Goal: Transaction & Acquisition: Download file/media

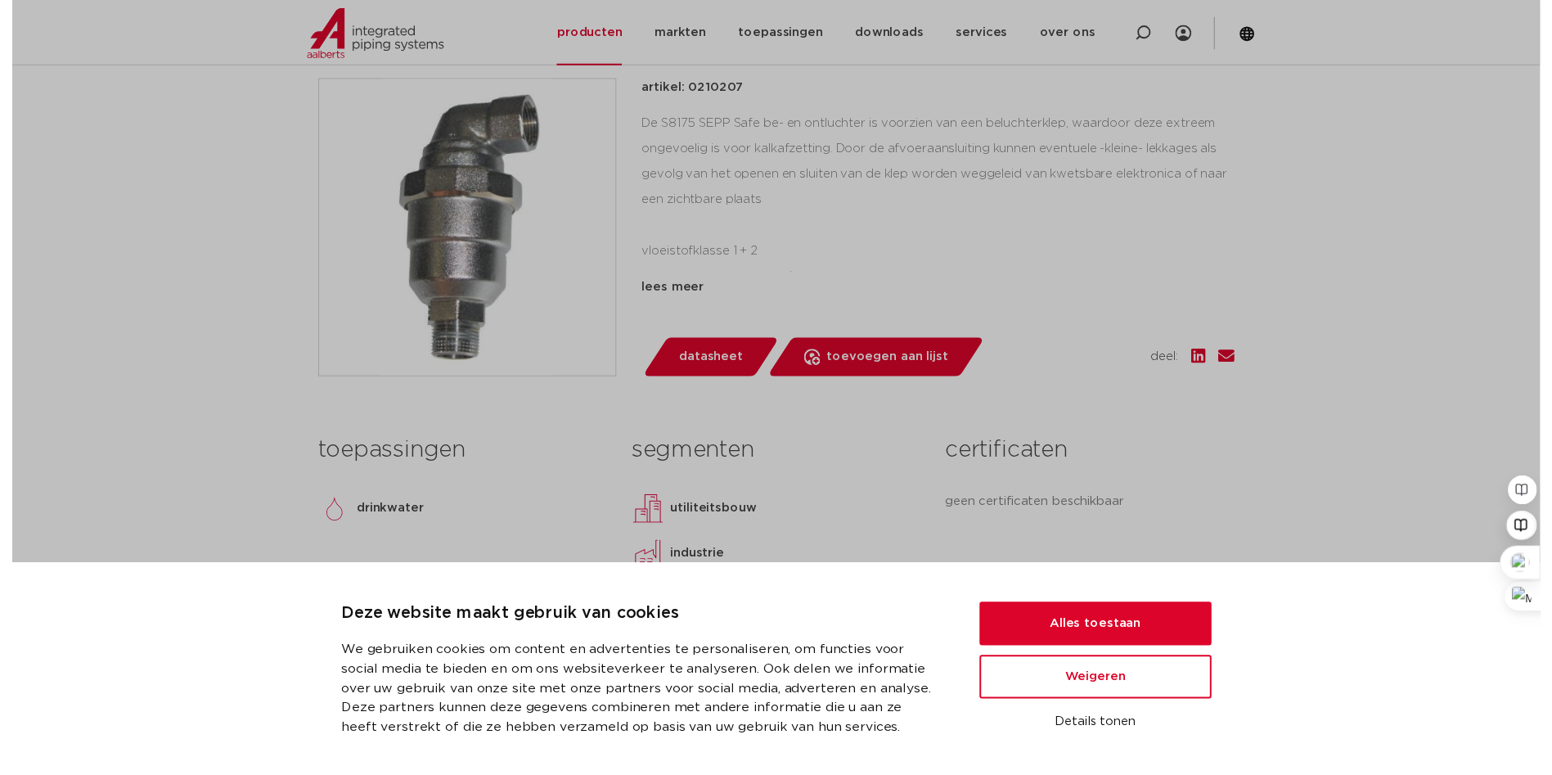
scroll to position [354, 0]
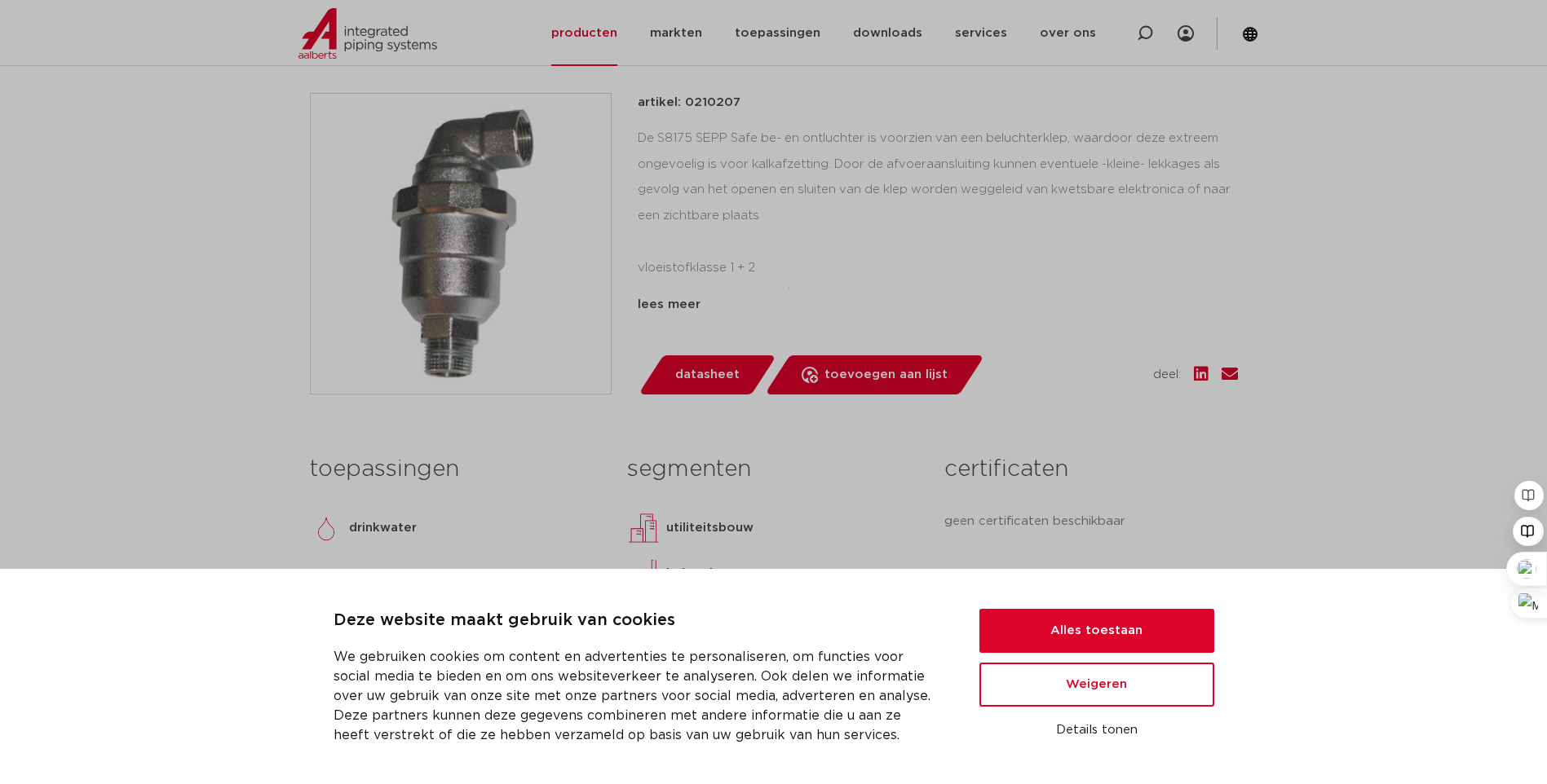
click at [714, 375] on span "datasheet" at bounding box center [708, 375] width 65 height 26
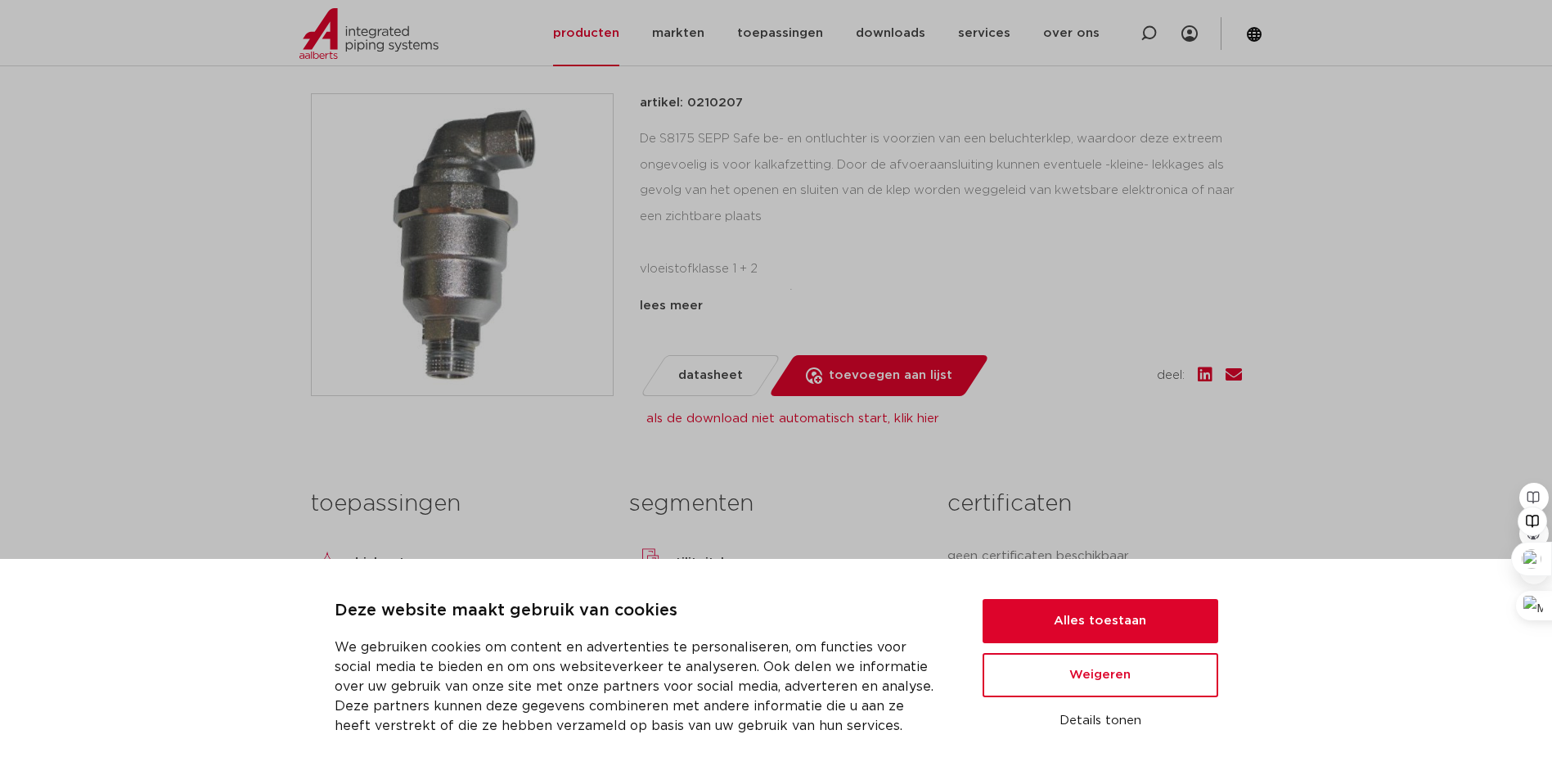
click at [822, 259] on li "vloeistofklasse 1 + 2" at bounding box center [941, 269] width 602 height 26
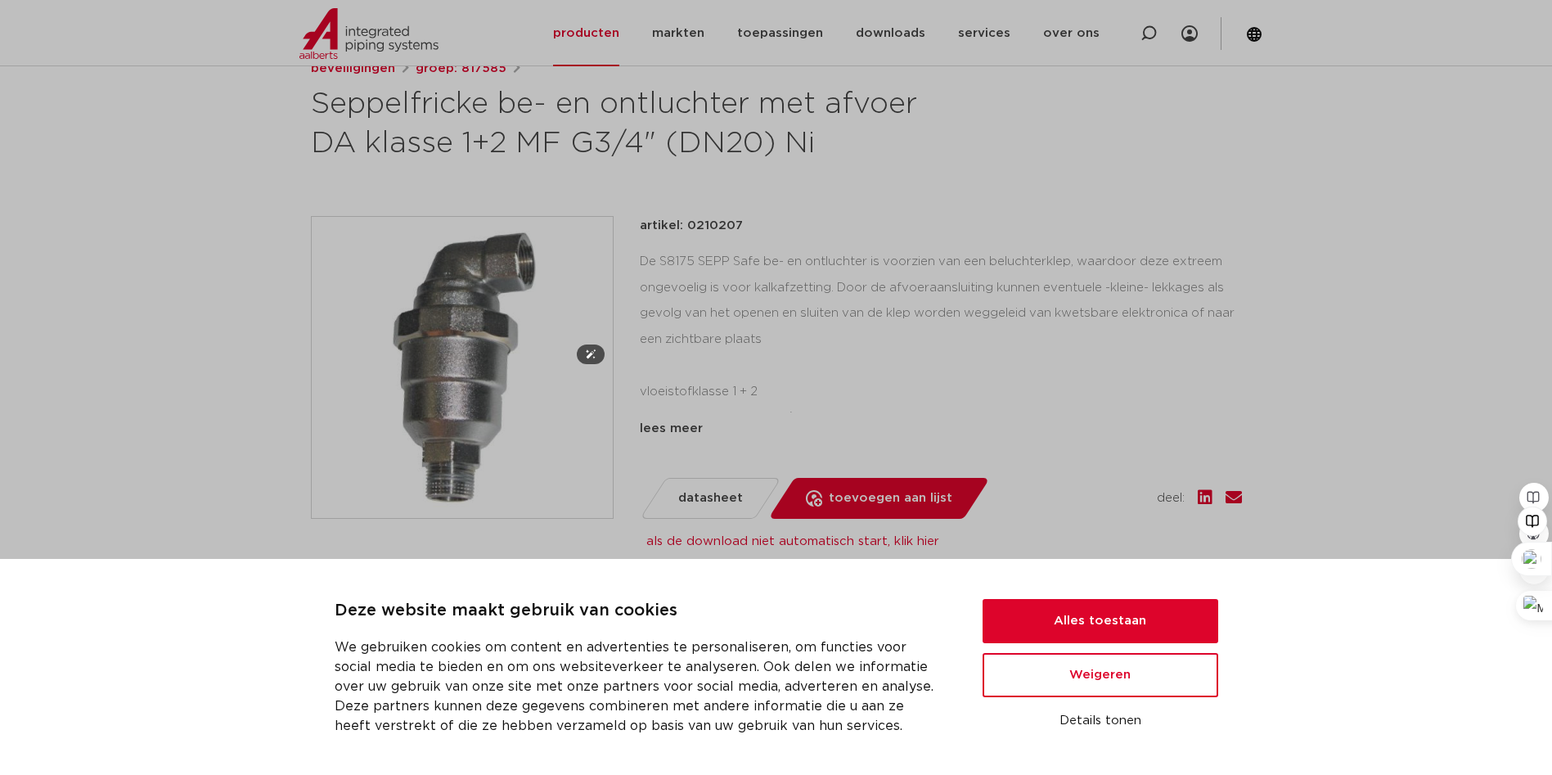
scroll to position [327, 0]
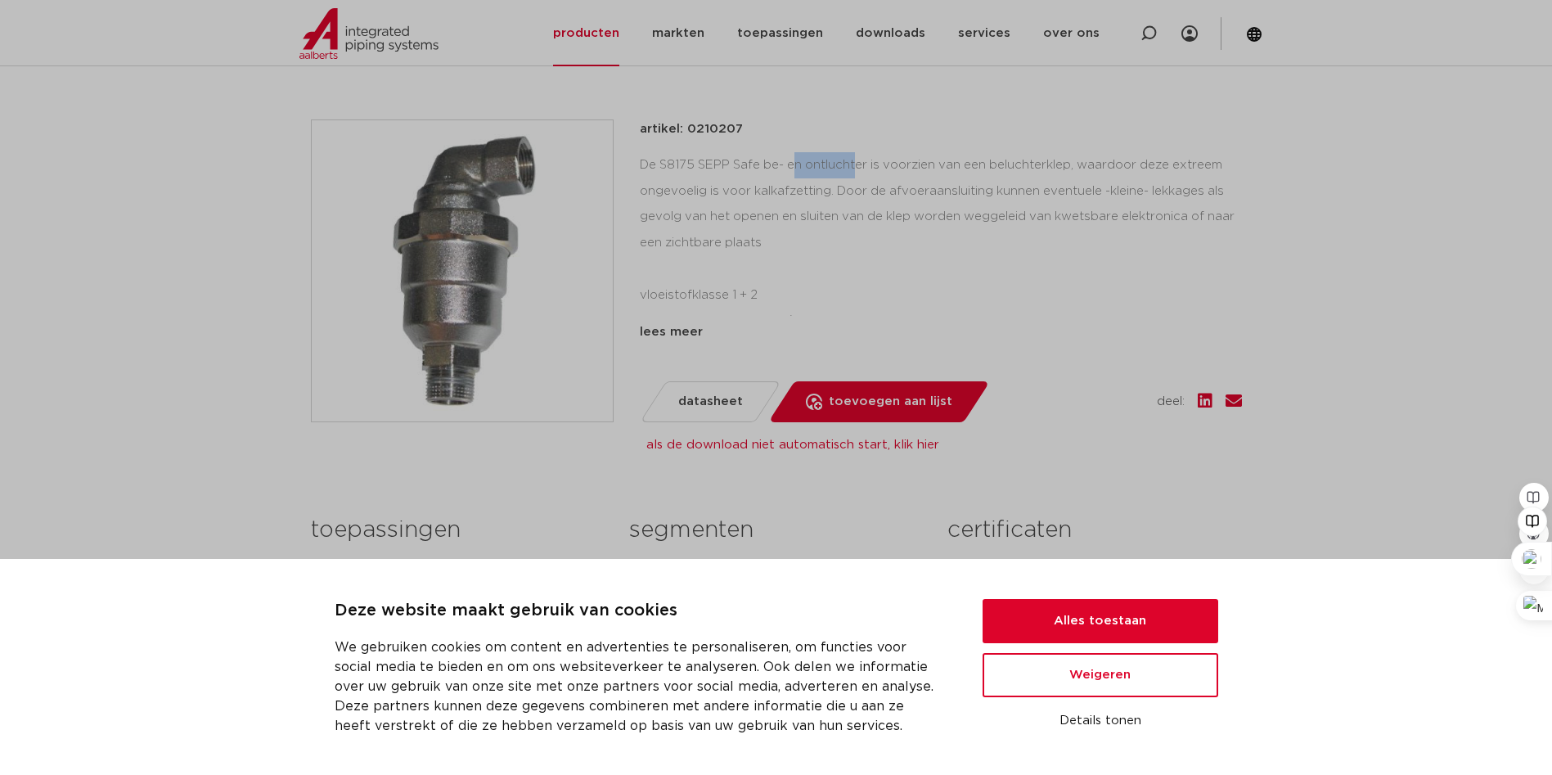
drag, startPoint x: 661, startPoint y: 162, endPoint x: 728, endPoint y: 160, distance: 67.1
click at [728, 160] on div "De S8175 SEPP Safe be- en ontluchter is voorzien van een beluchterklep, waardoo…" at bounding box center [941, 234] width 602 height 164
drag, startPoint x: 728, startPoint y: 160, endPoint x: 701, endPoint y: 162, distance: 27.1
copy div "S8175 SEPP"
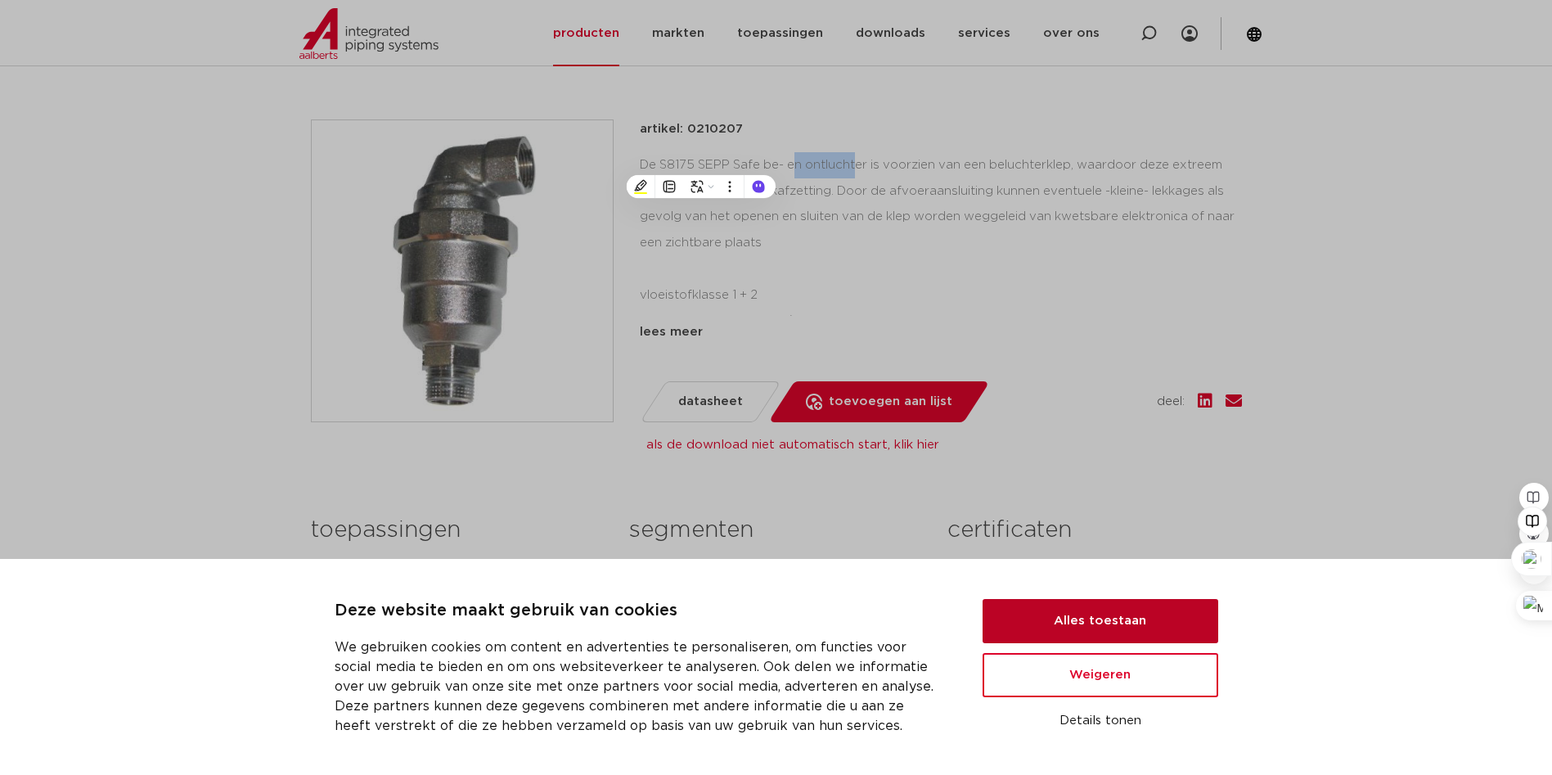
click at [1070, 620] on button "Alles toestaan" at bounding box center [1101, 621] width 236 height 44
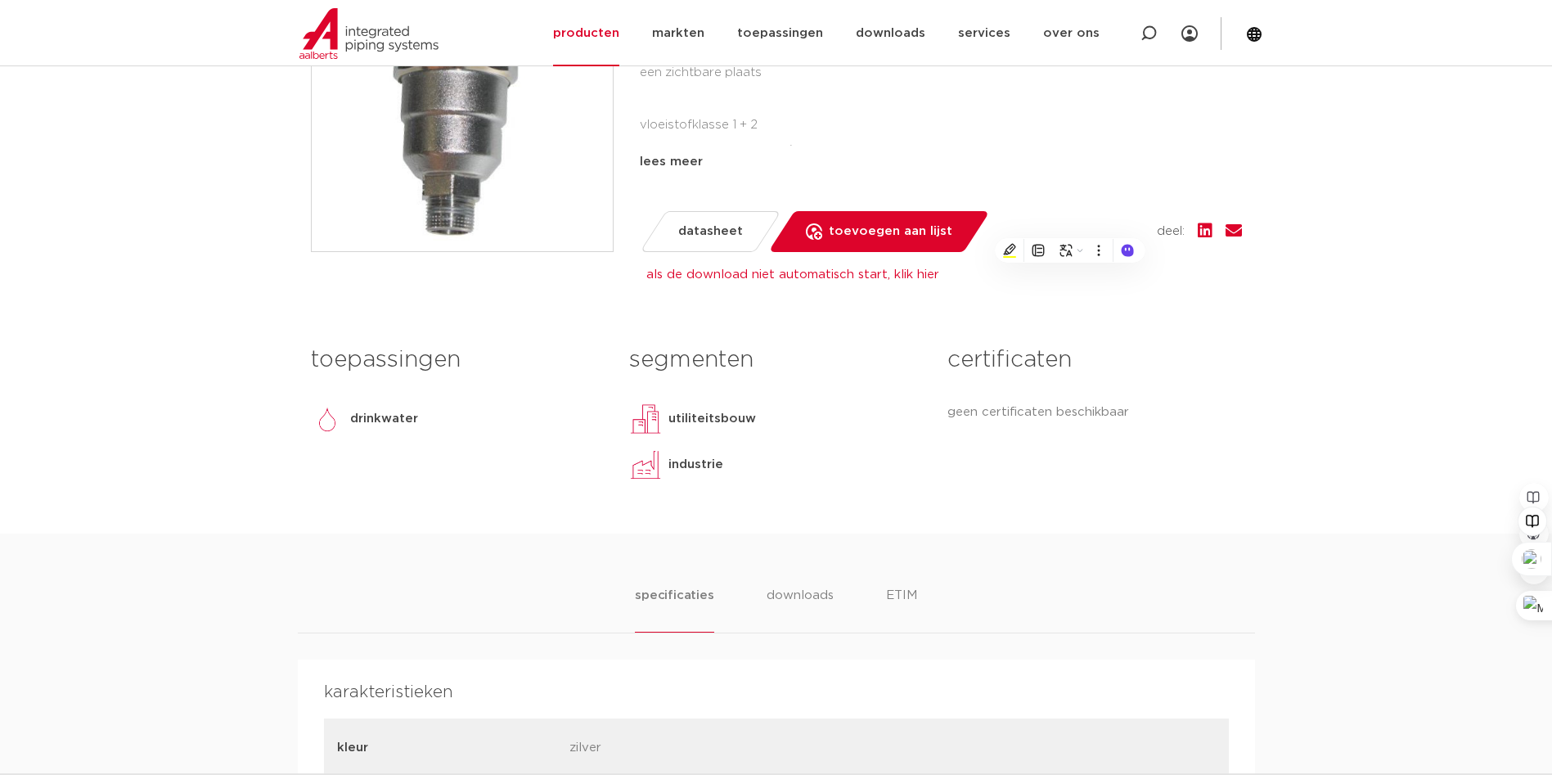
scroll to position [818, 0]
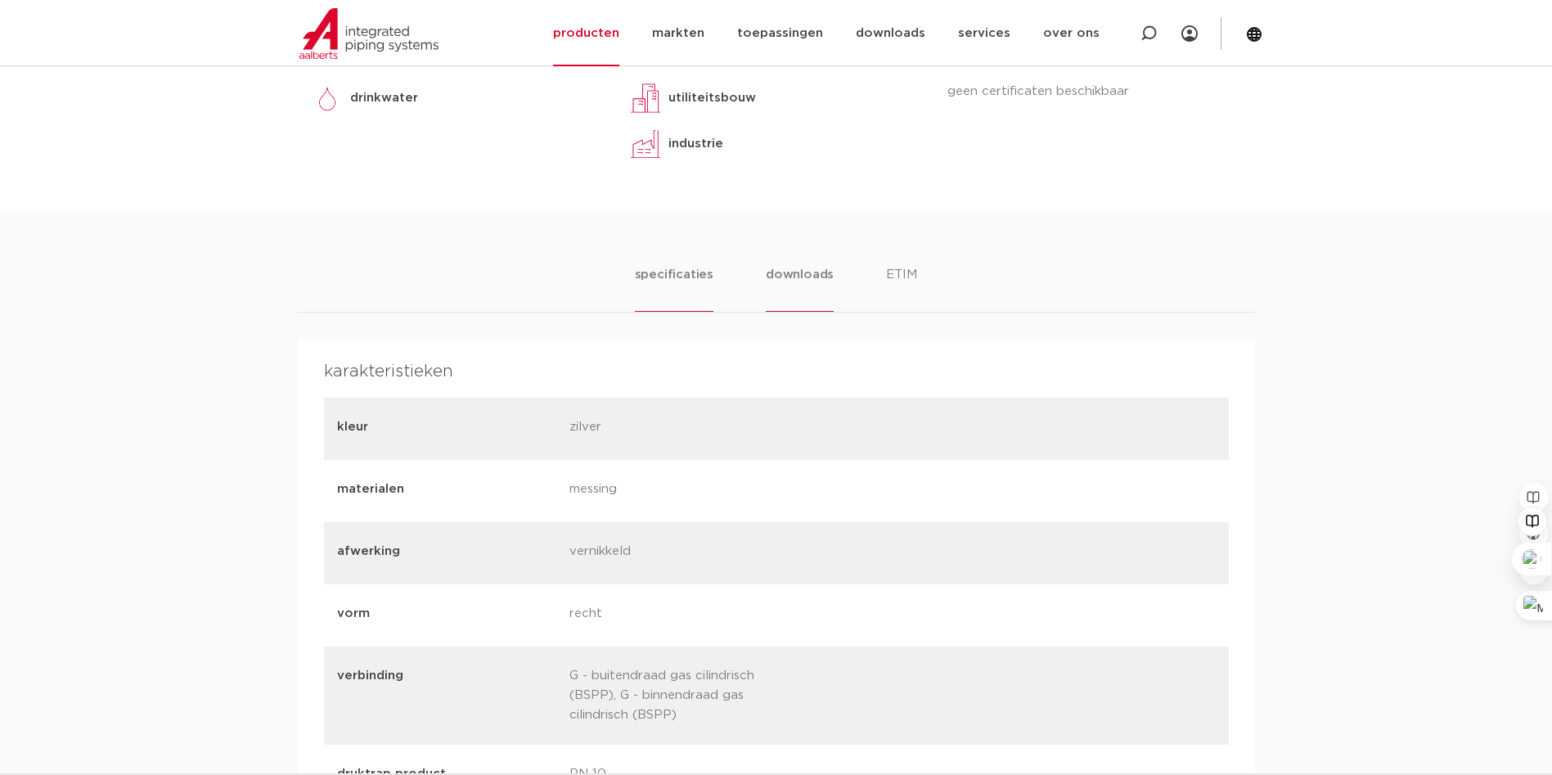
click at [790, 268] on li "downloads" at bounding box center [800, 288] width 68 height 47
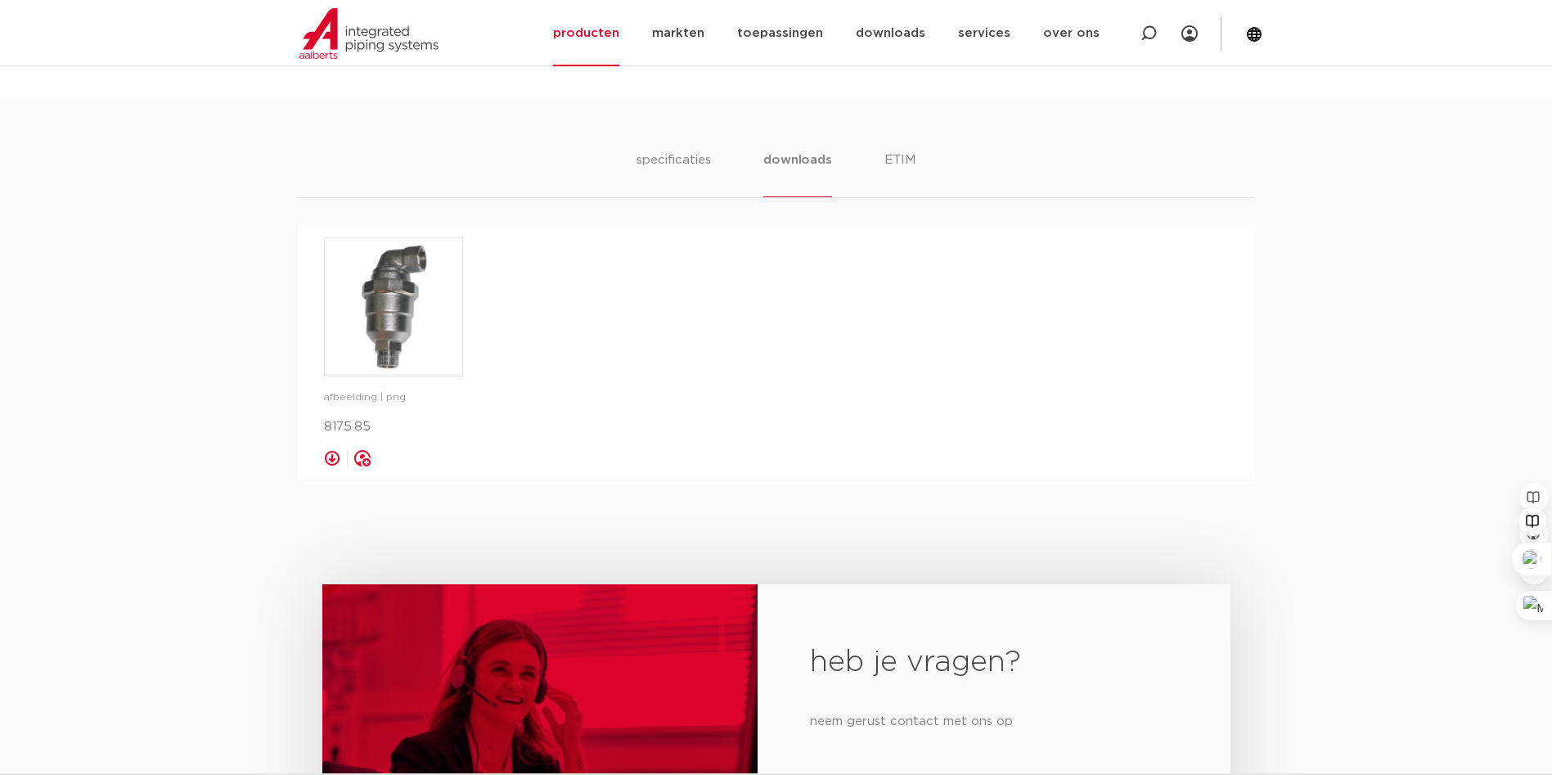
scroll to position [900, 0]
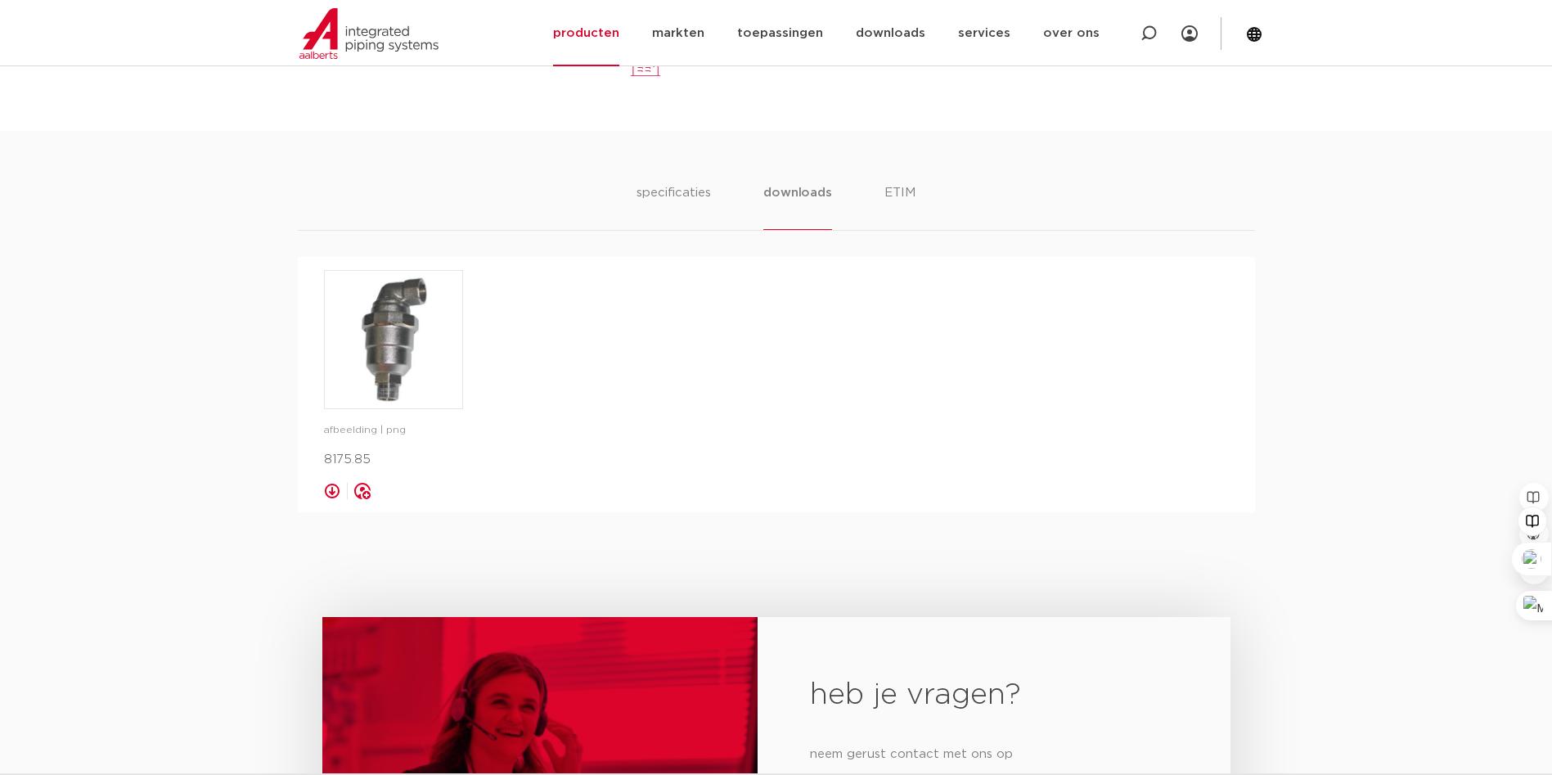
click at [331, 494] on link at bounding box center [332, 491] width 16 height 16
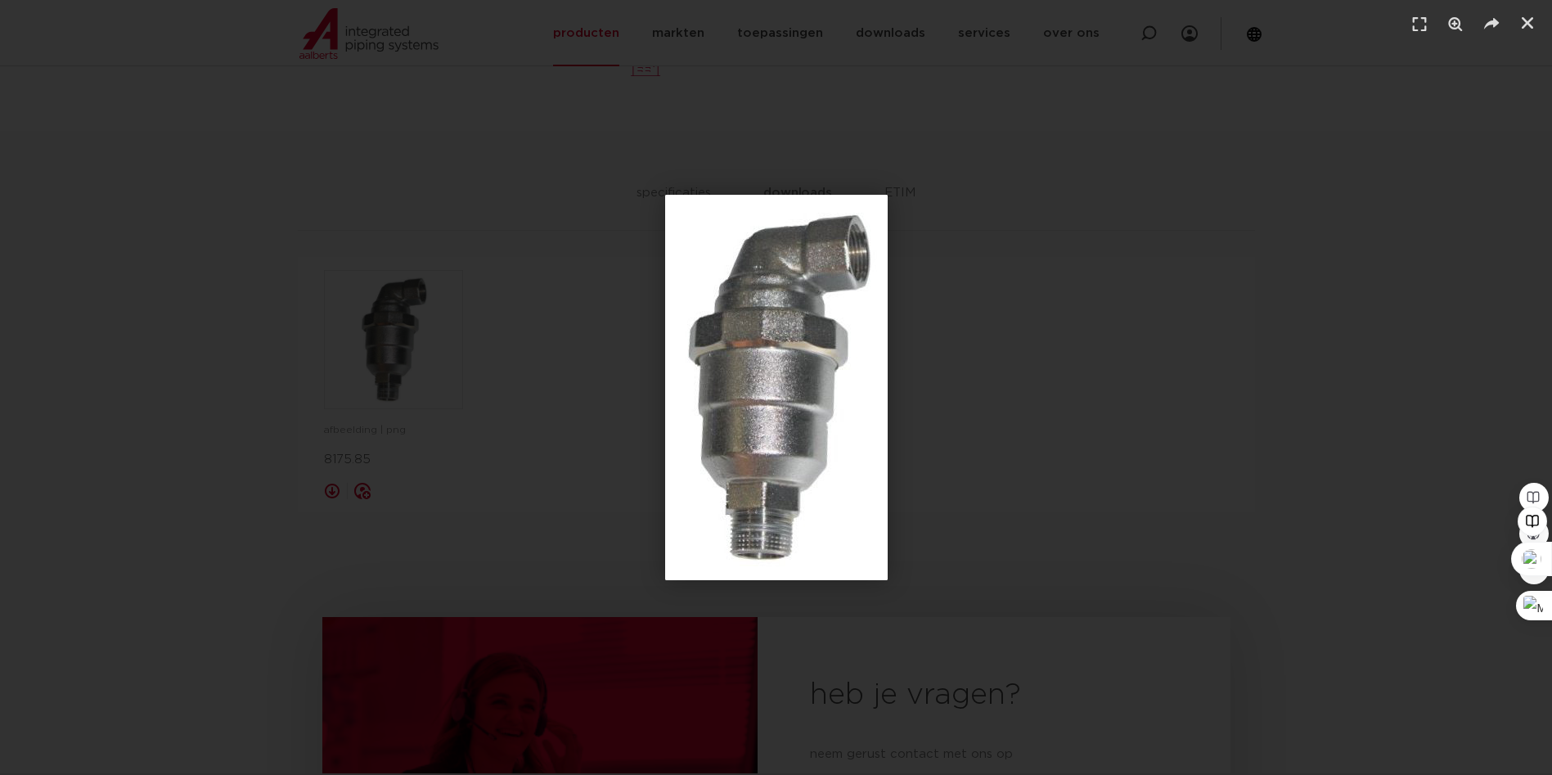
click at [995, 286] on div "1 / 1" at bounding box center [776, 387] width 1438 height 660
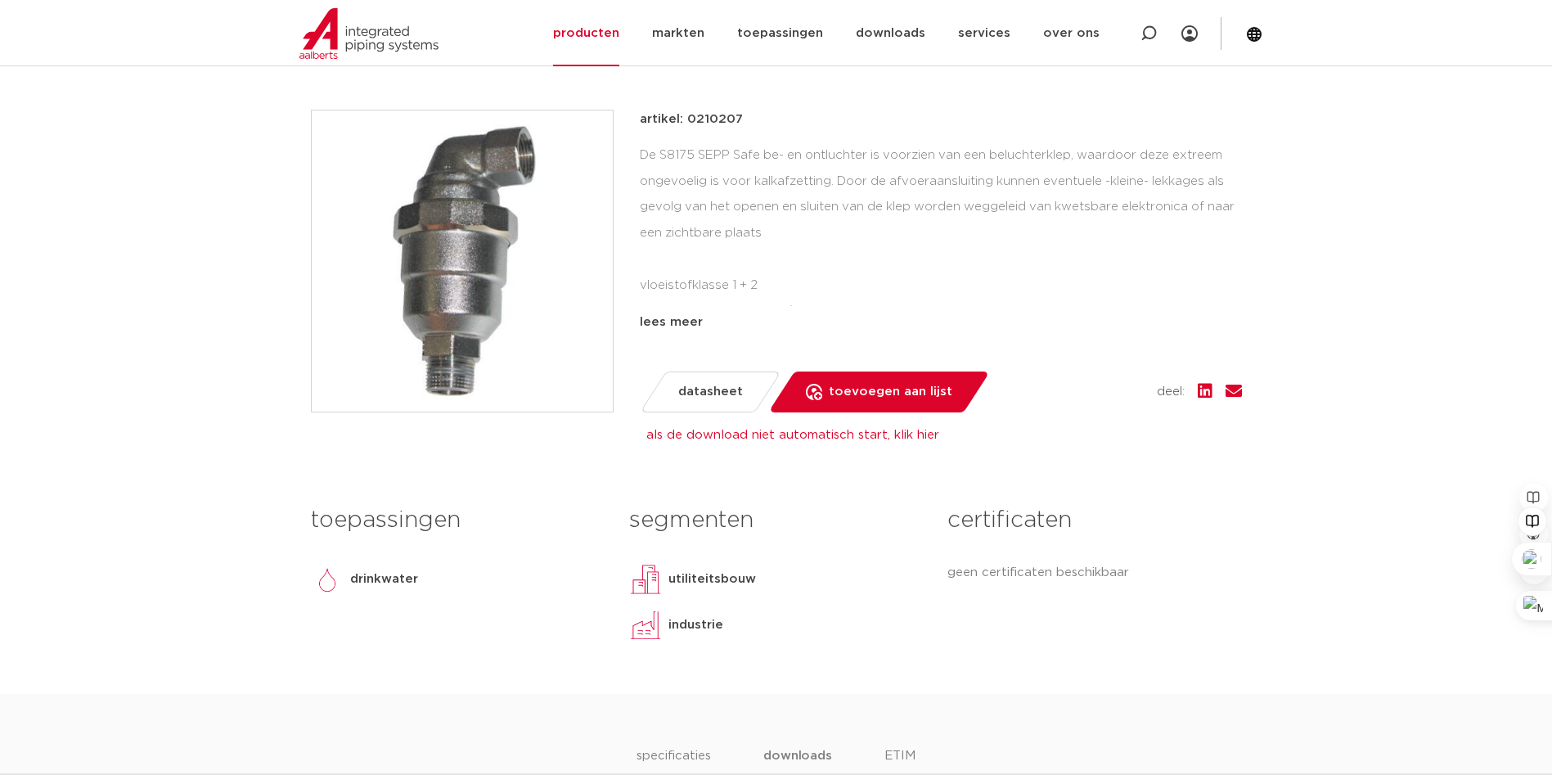
scroll to position [409, 0]
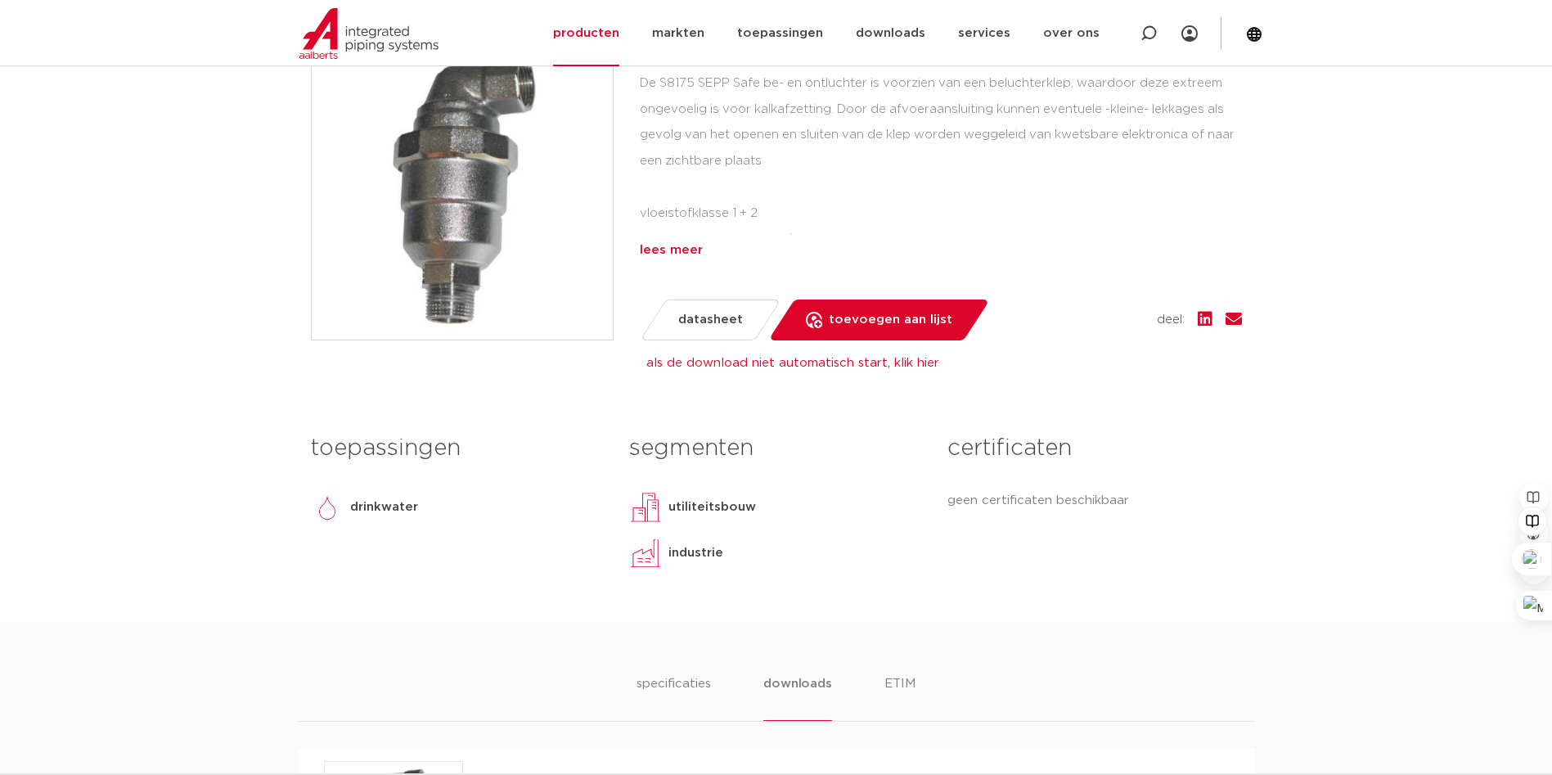
click at [681, 254] on div "lees meer" at bounding box center [941, 251] width 602 height 20
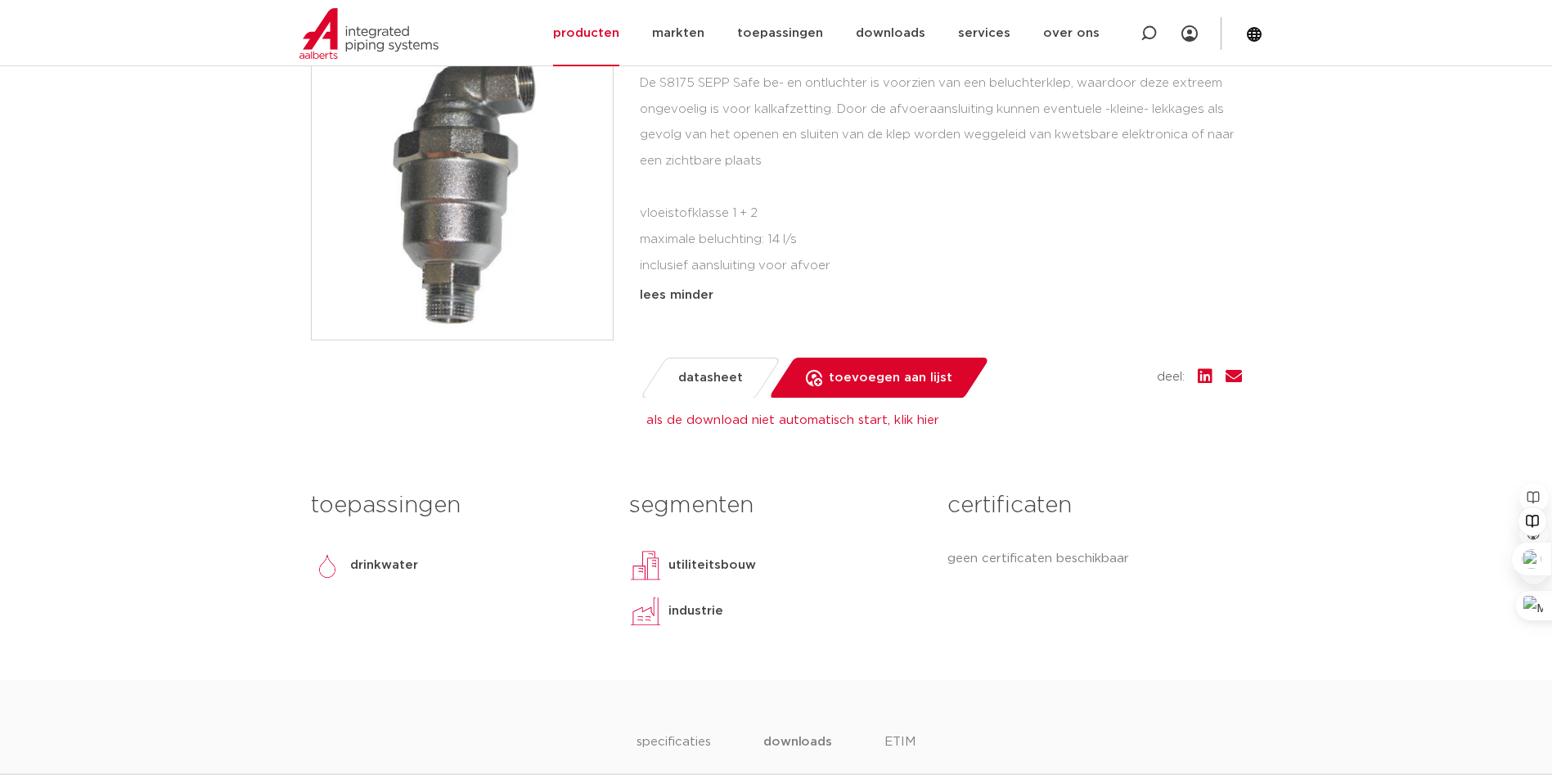
click at [722, 381] on span "datasheet" at bounding box center [710, 378] width 65 height 26
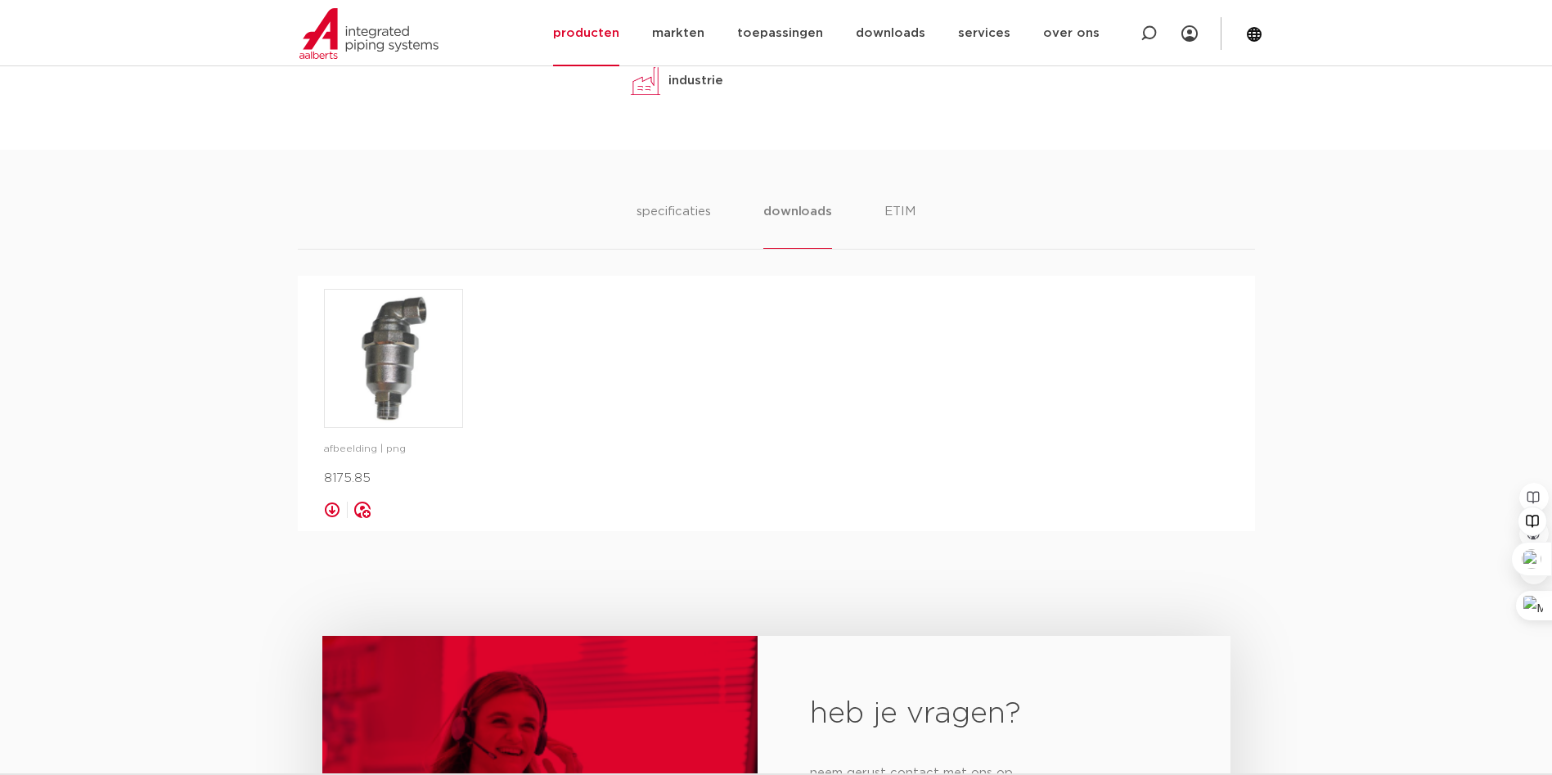
scroll to position [982, 0]
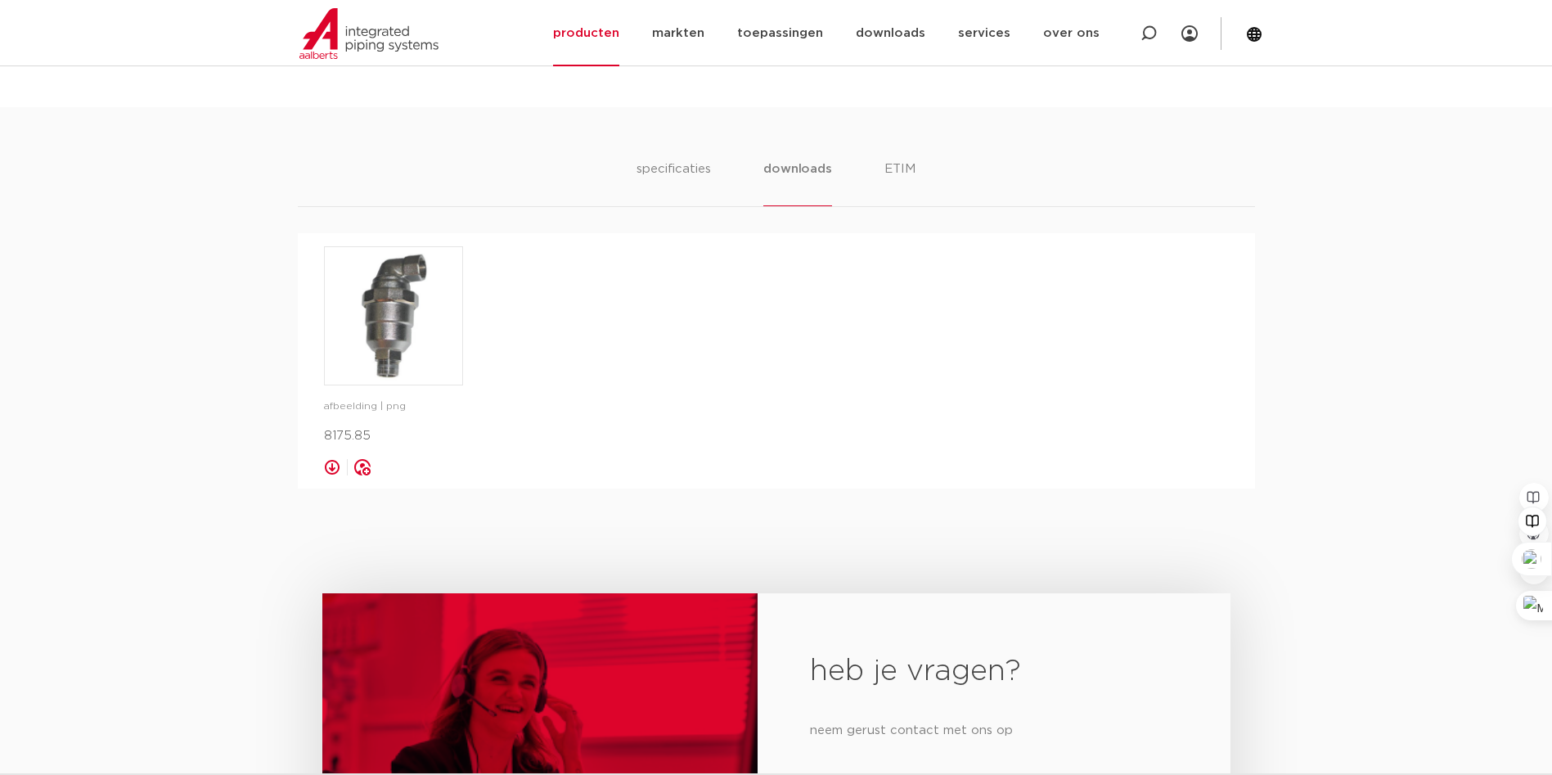
click at [335, 462] on link at bounding box center [332, 467] width 16 height 16
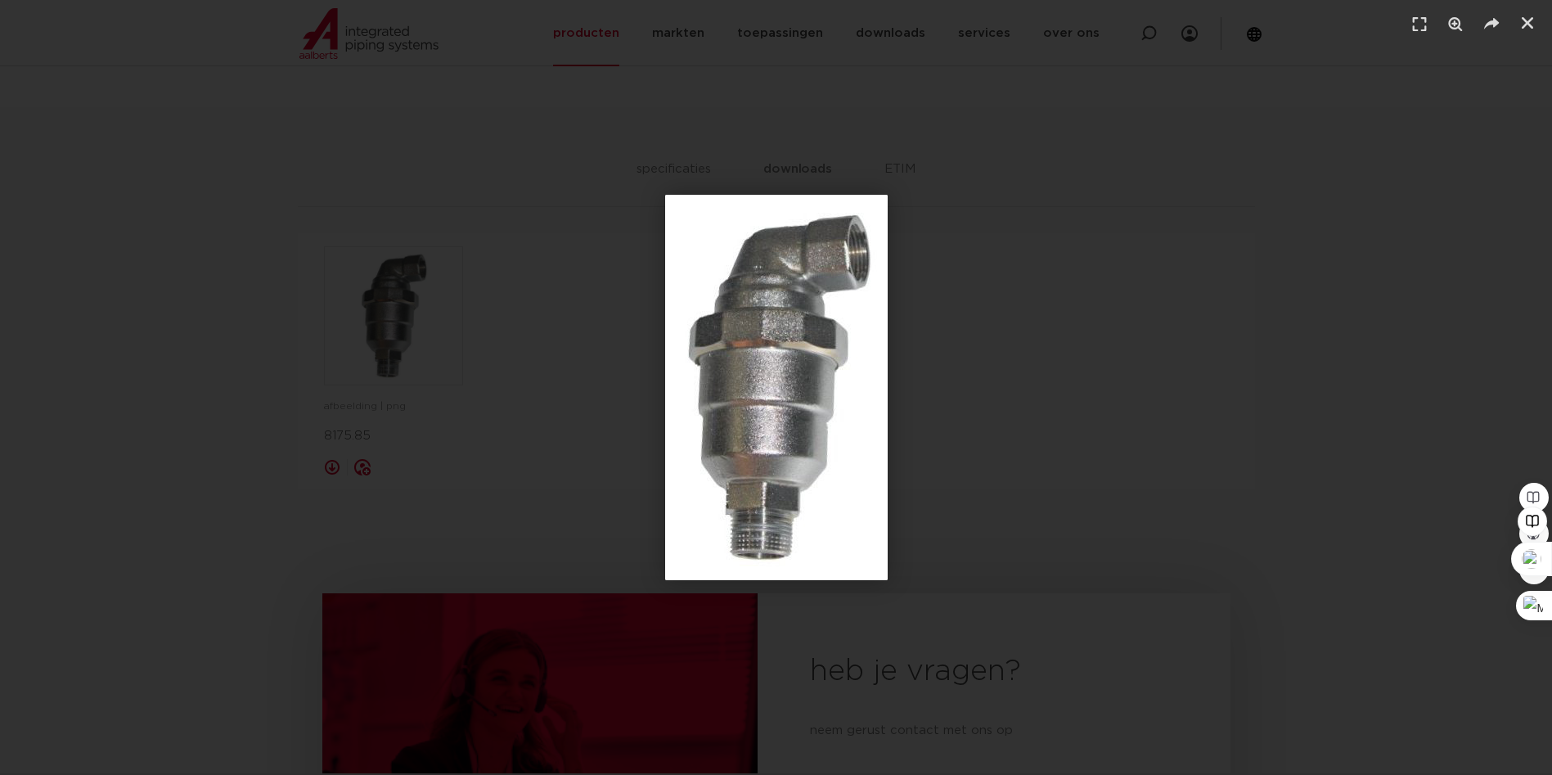
click at [974, 449] on div "1 / 1" at bounding box center [776, 387] width 1438 height 660
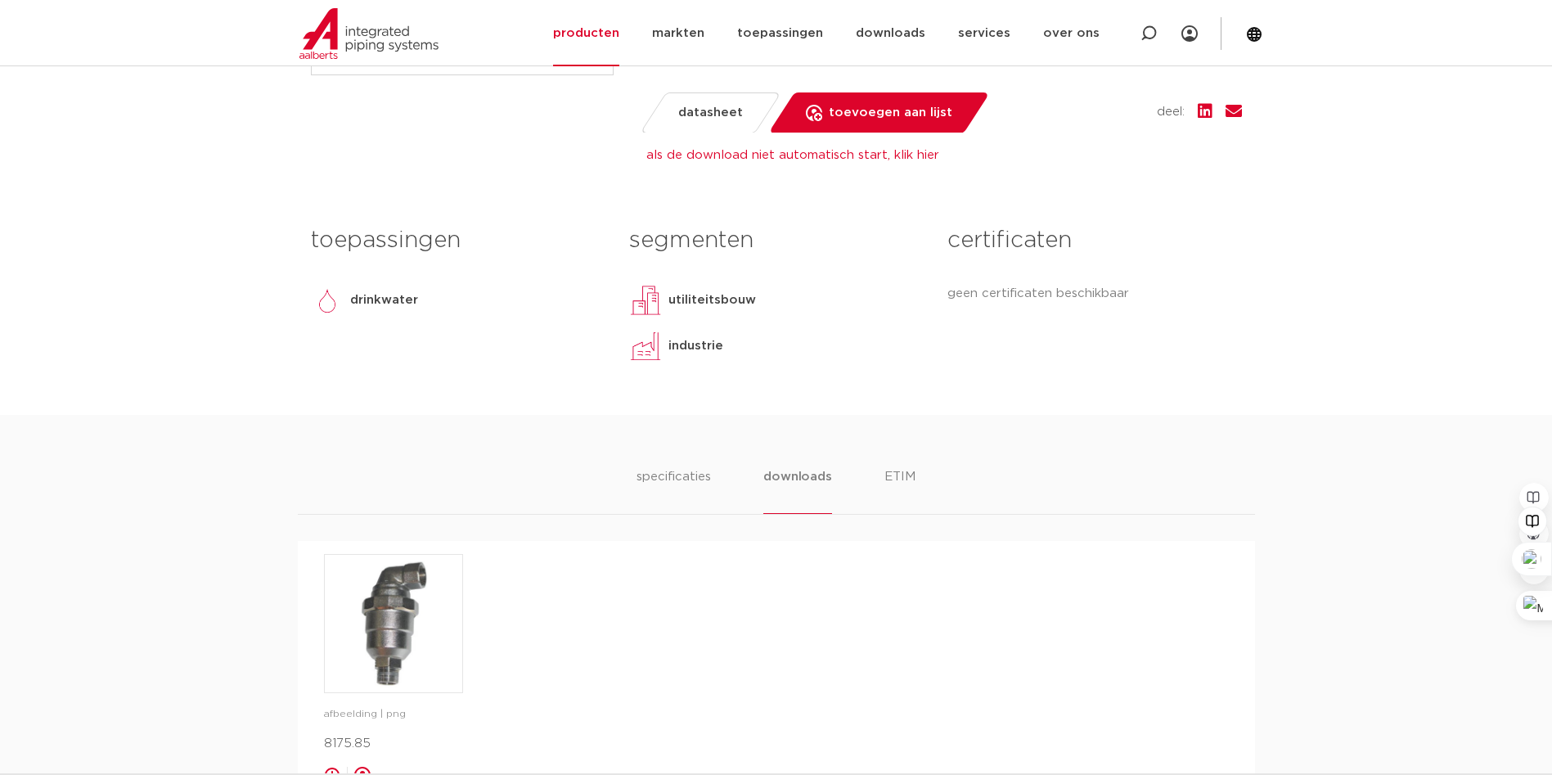
scroll to position [491, 0]
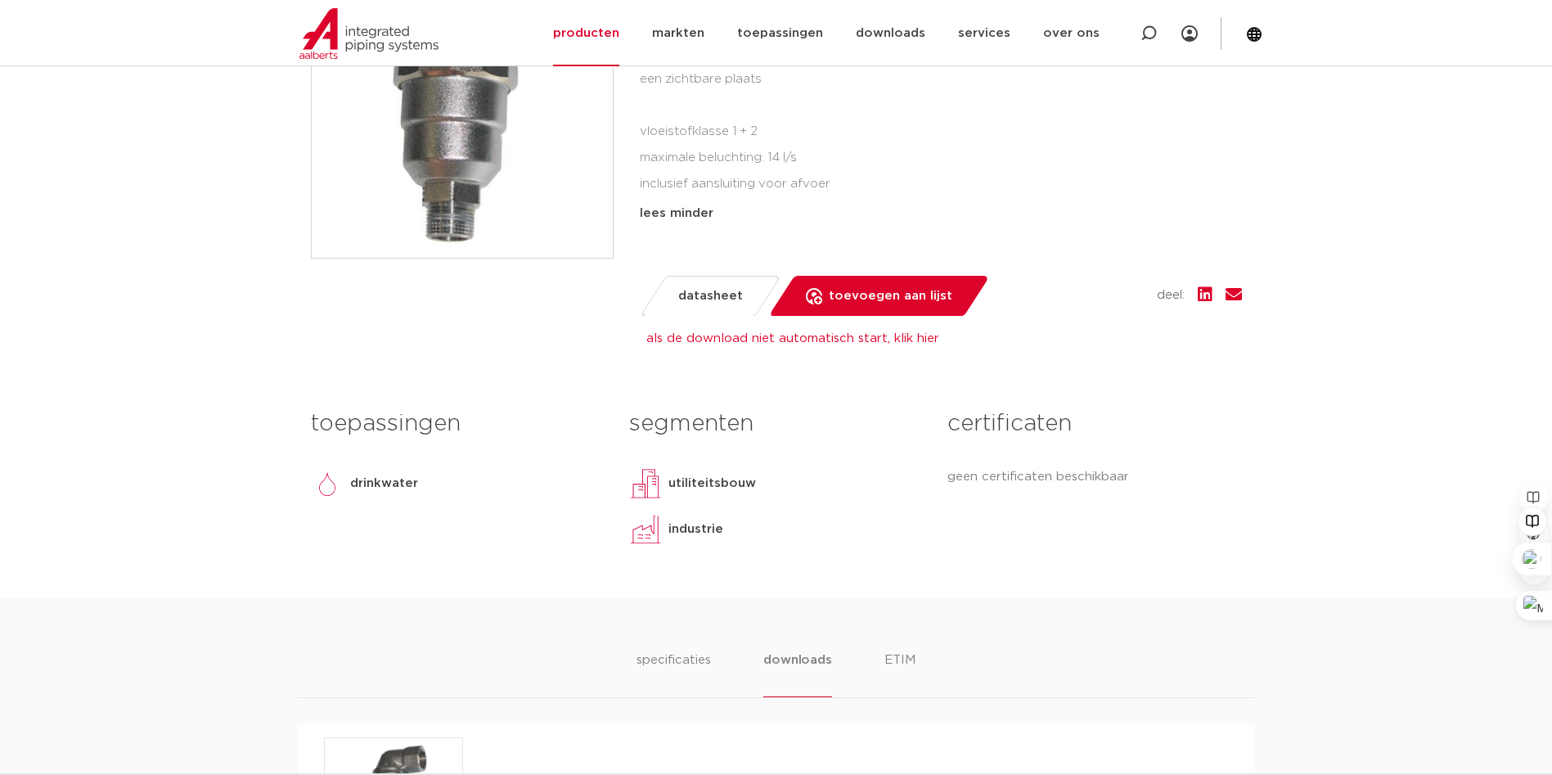
click at [724, 336] on link "als de download niet automatisch start, klik hier" at bounding box center [792, 338] width 293 height 12
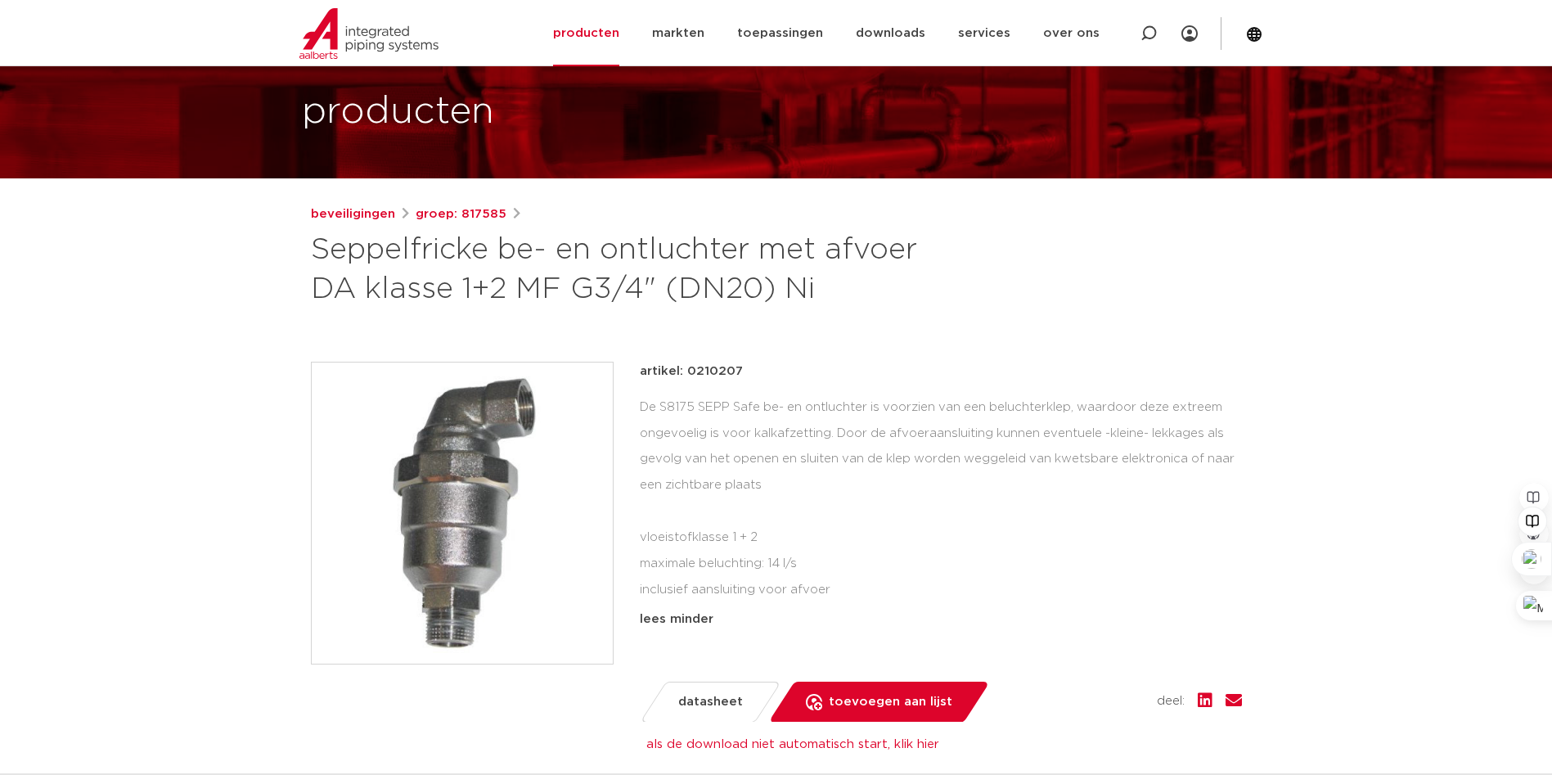
scroll to position [82, 0]
